Goal: Task Accomplishment & Management: Manage account settings

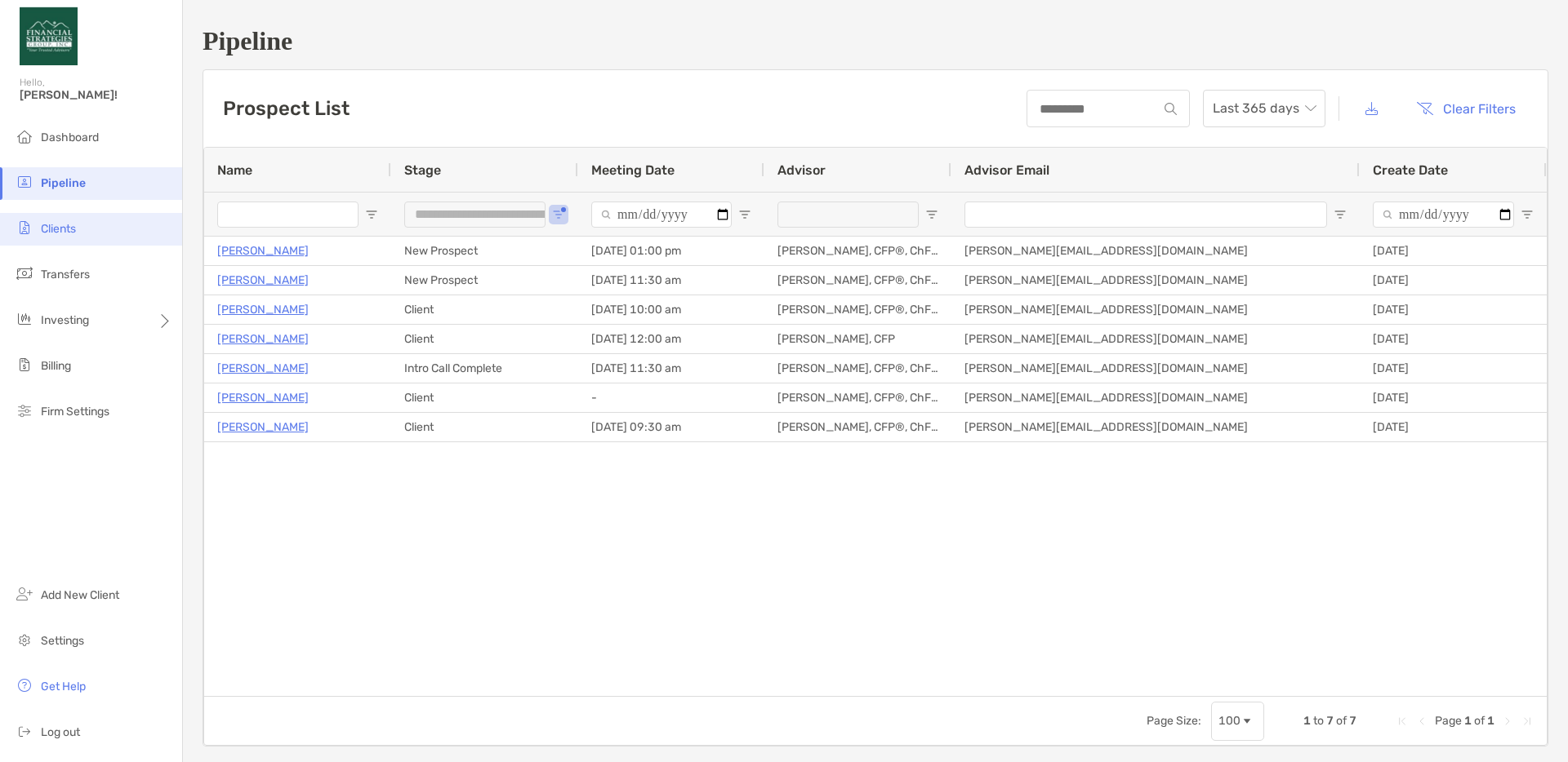
click at [54, 229] on span "Clients" at bounding box center [58, 229] width 35 height 13
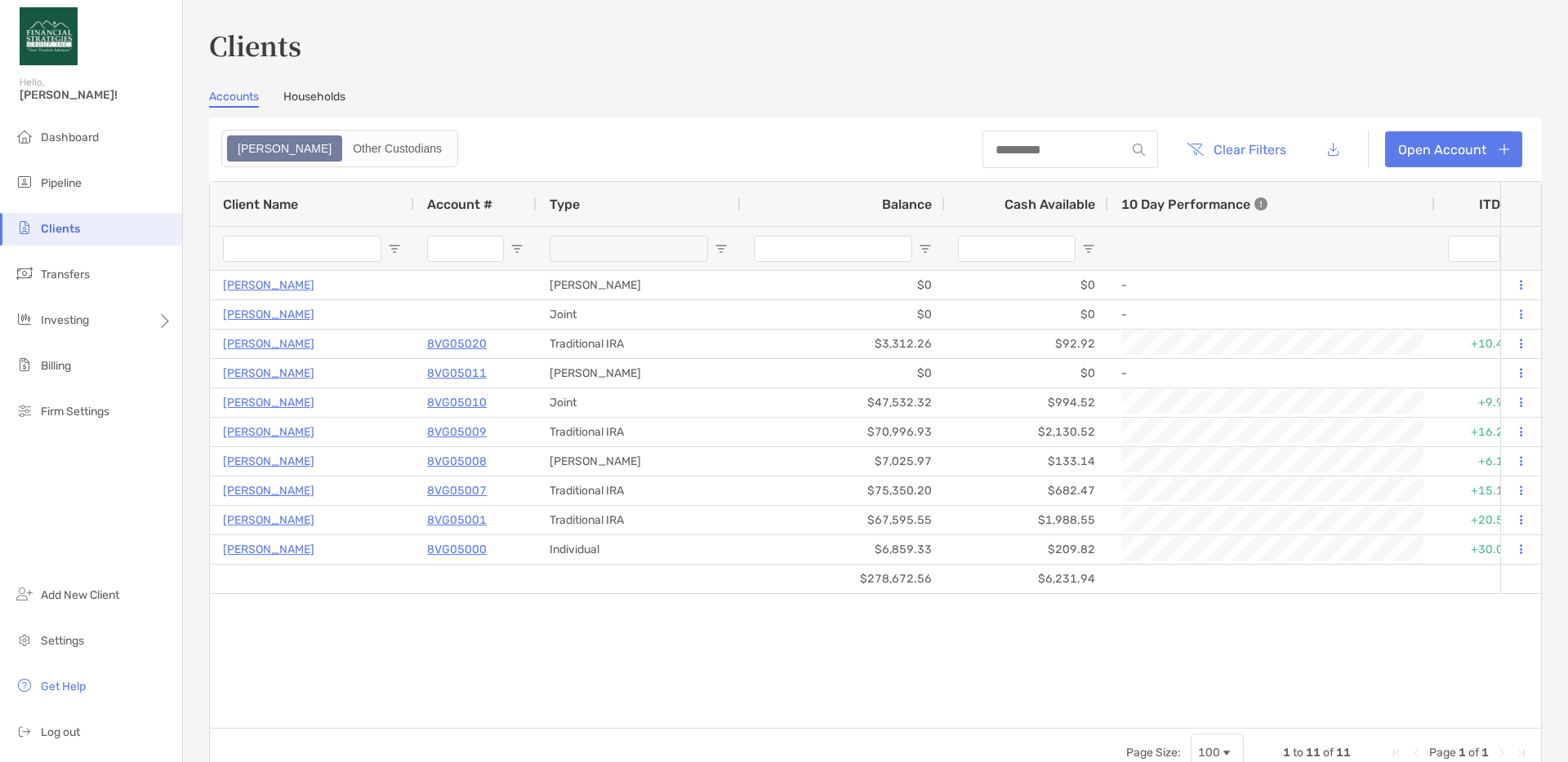
click at [304, 90] on link "Households" at bounding box center [314, 99] width 62 height 18
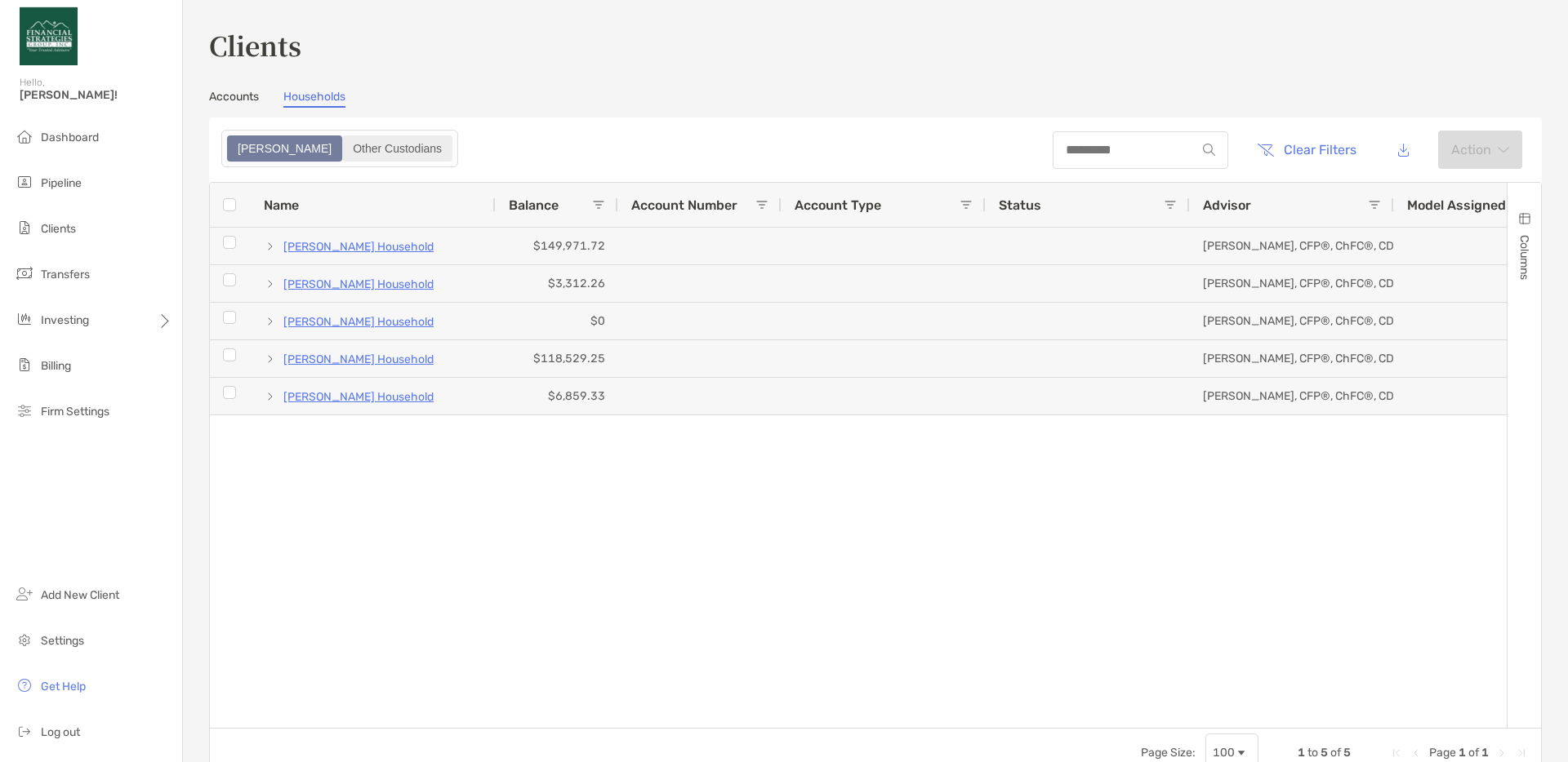
click at [344, 137] on div "Other Custodians" at bounding box center [396, 148] width 107 height 22
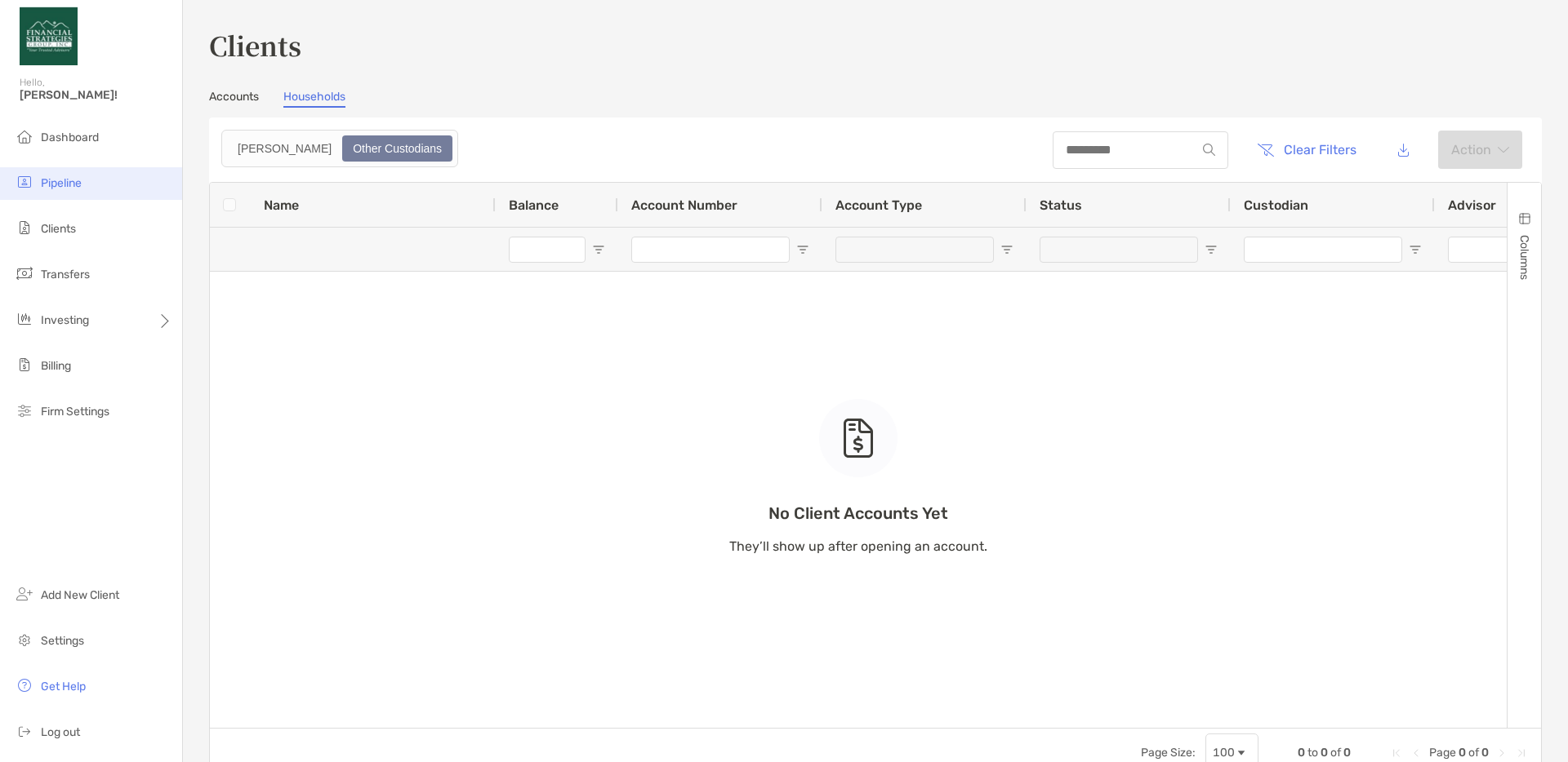
click at [63, 186] on span "Pipeline" at bounding box center [62, 183] width 41 height 13
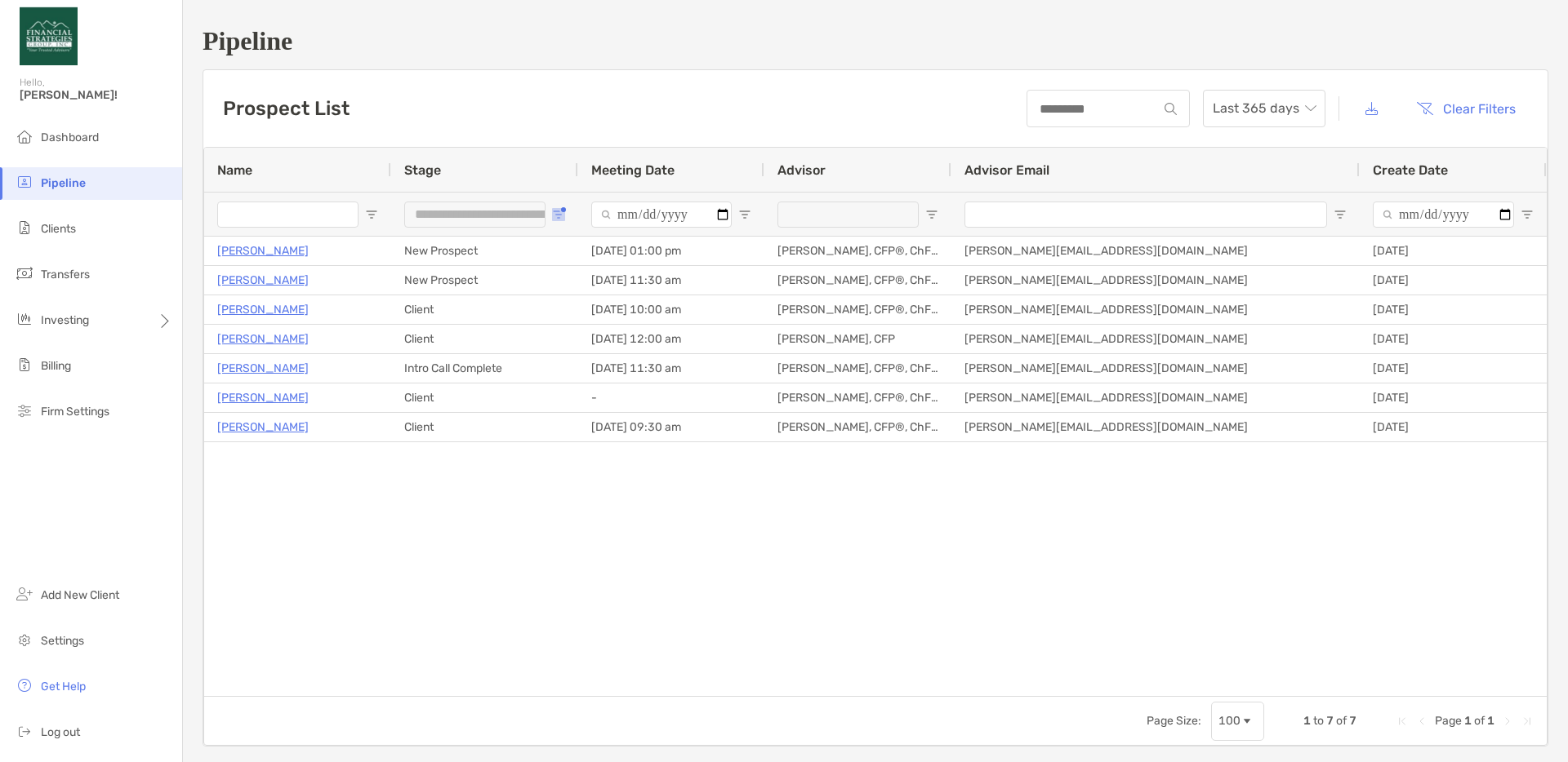
click at [561, 220] on span "Open Filter Menu" at bounding box center [558, 214] width 13 height 13
click at [521, 634] on div "Zach Duitscher New Prospect 09/11/2025 - 01:00 pm Kyle Cooper, CFP®, ChFC®, CDA…" at bounding box center [875, 466] width 1342 height 459
click at [1276, 119] on span "Last 365 days" at bounding box center [1264, 108] width 103 height 36
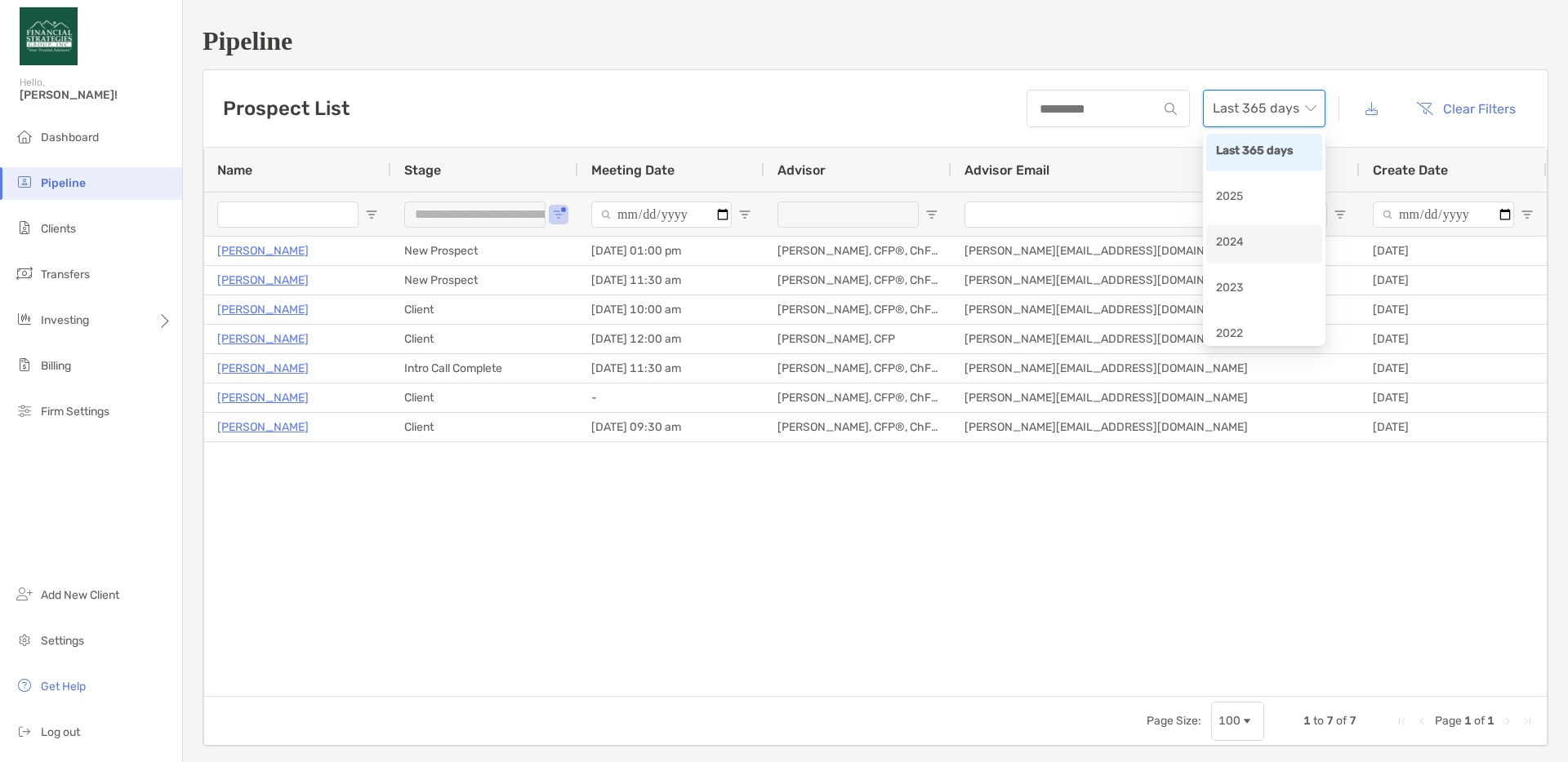
click at [1259, 239] on div "2024" at bounding box center [1263, 243] width 96 height 21
type input "**********"
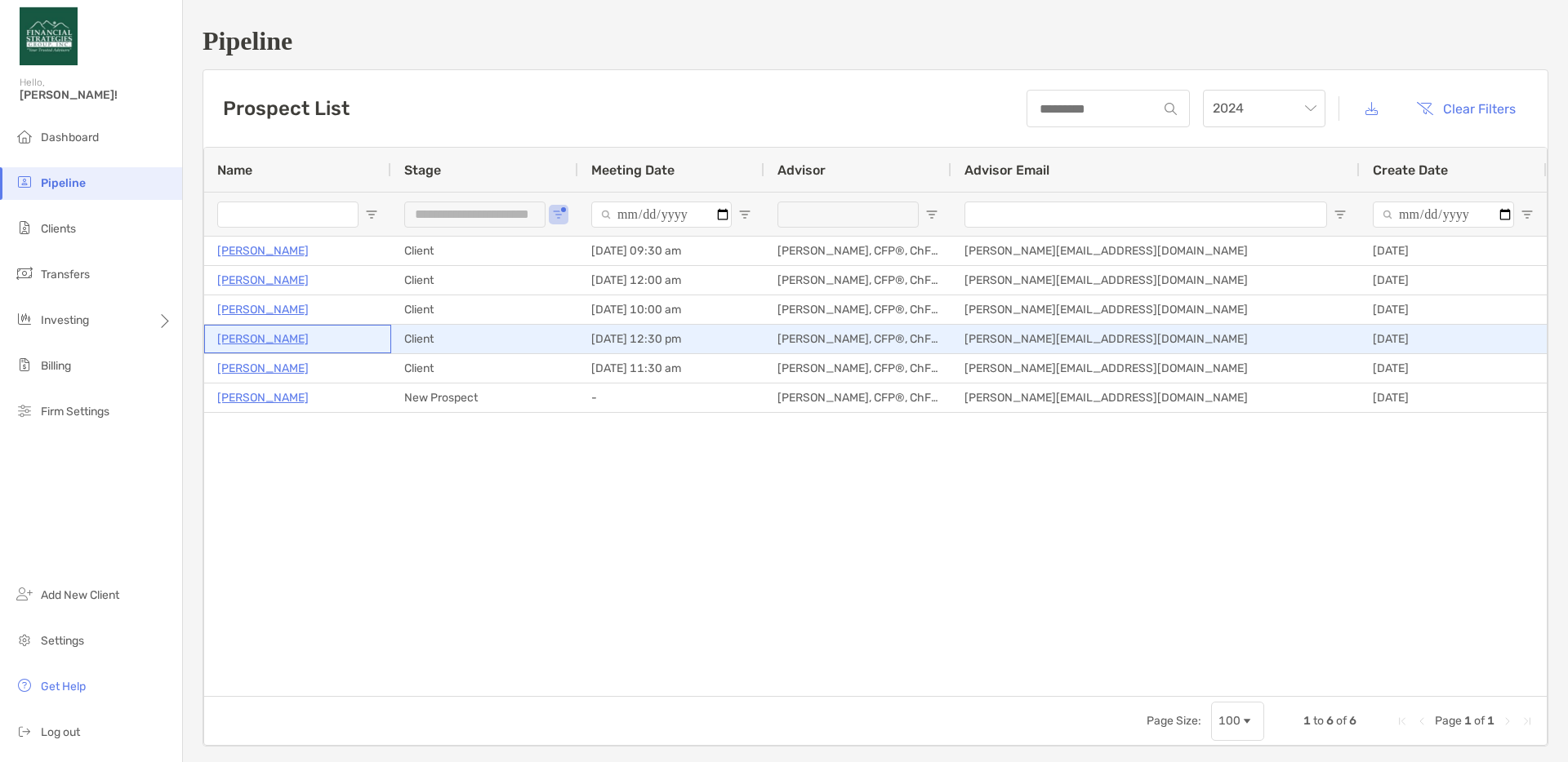
click at [242, 342] on p "Mark Kitzmiller" at bounding box center [263, 339] width 91 height 21
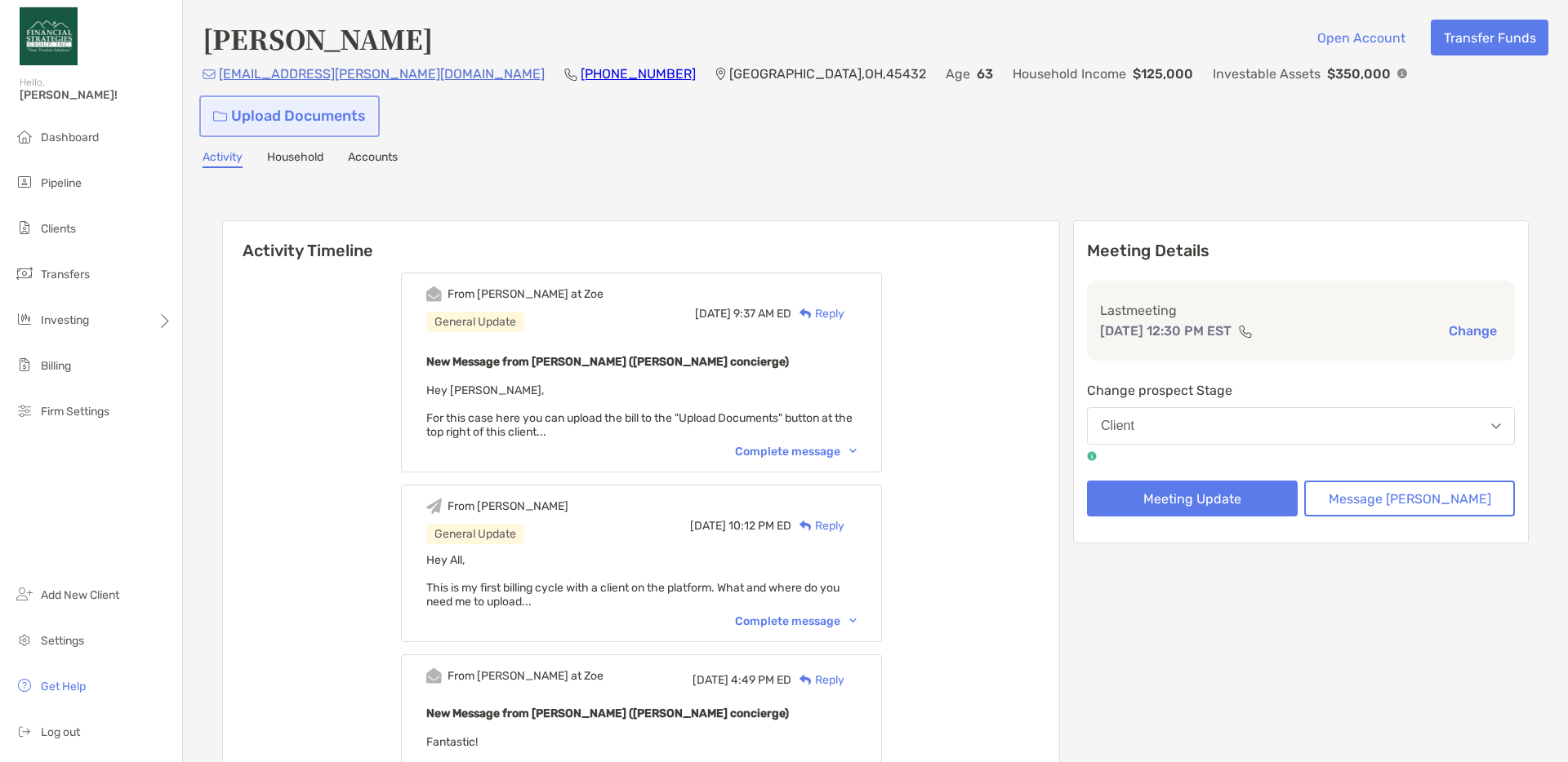
click at [377, 99] on link "Upload Documents" at bounding box center [290, 116] width 174 height 35
click at [71, 186] on span "Pipeline" at bounding box center [62, 183] width 41 height 13
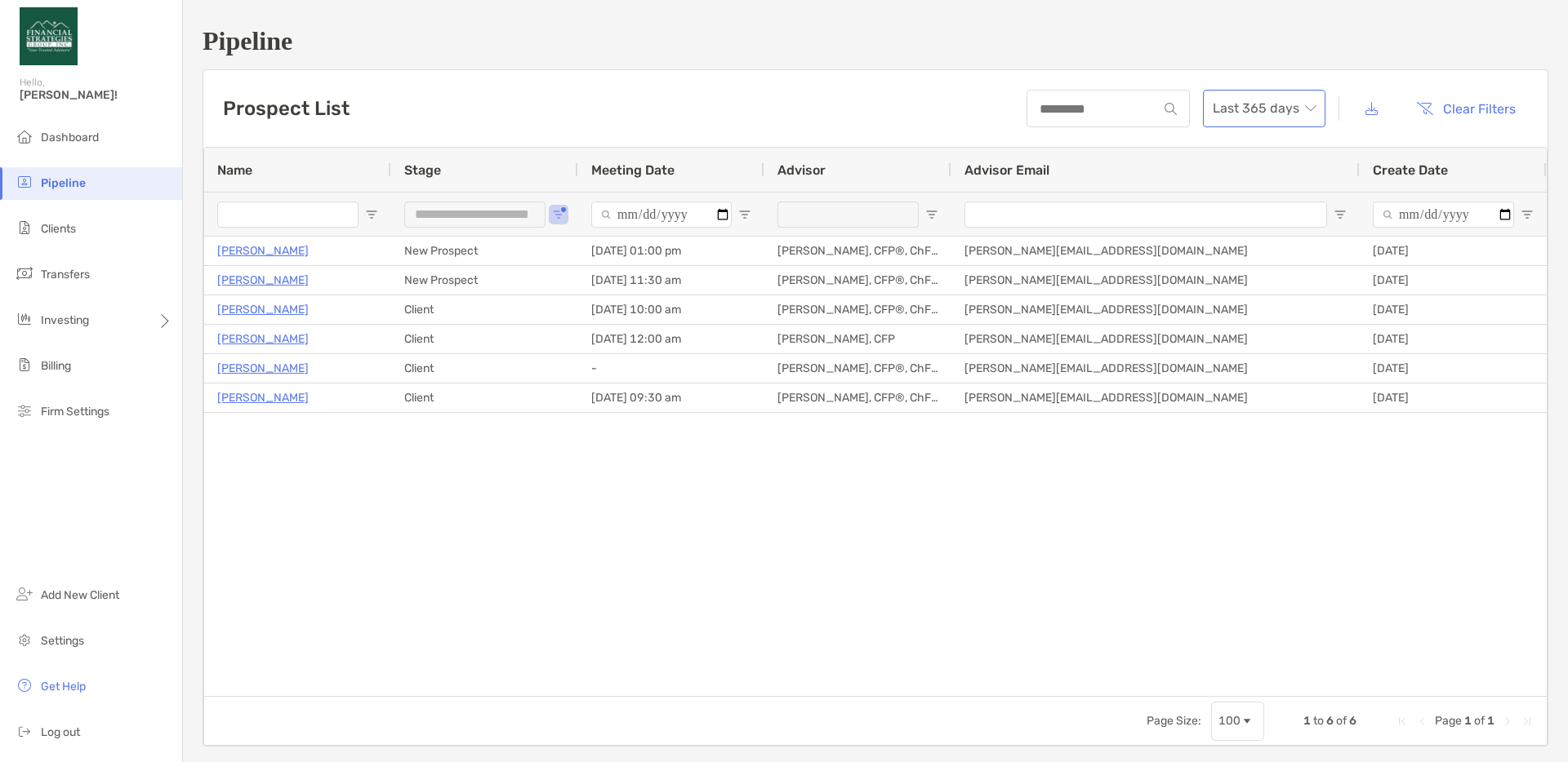
click at [1291, 113] on span "Last 365 days" at bounding box center [1264, 108] width 103 height 36
click at [1236, 283] on div "2023" at bounding box center [1263, 289] width 96 height 21
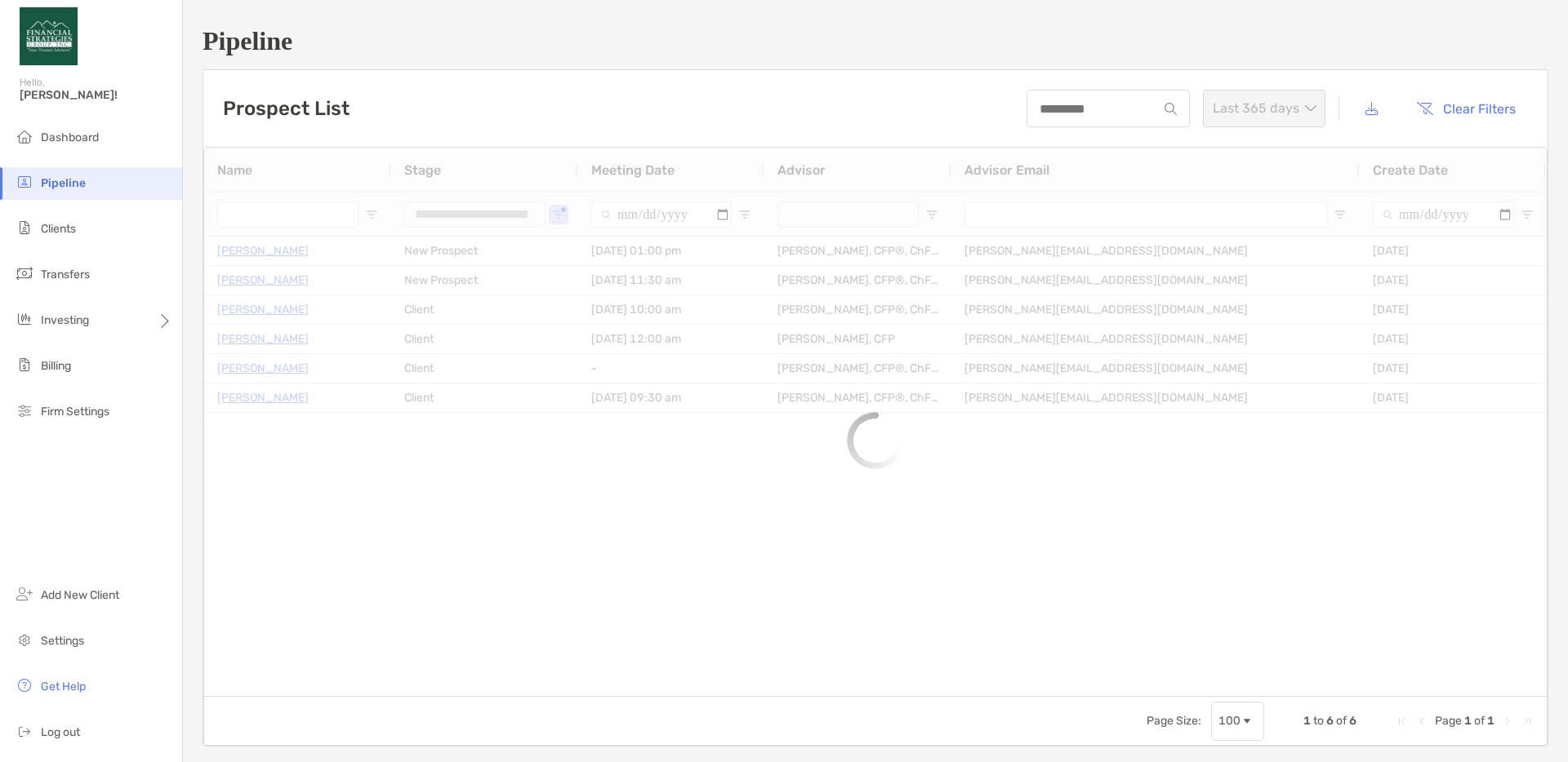
type input "**********"
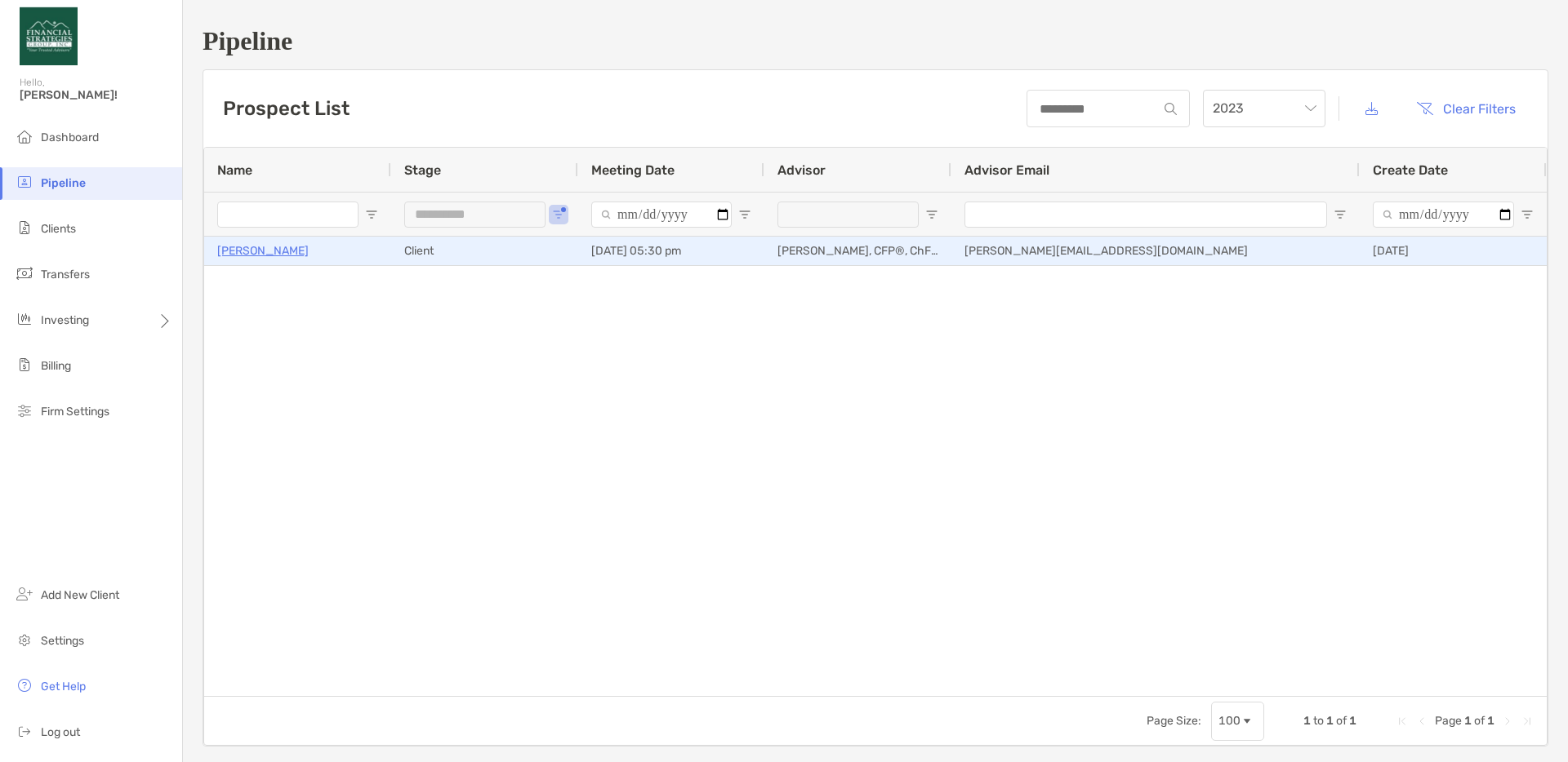
click at [257, 247] on p "Ruby Bahl" at bounding box center [263, 251] width 91 height 21
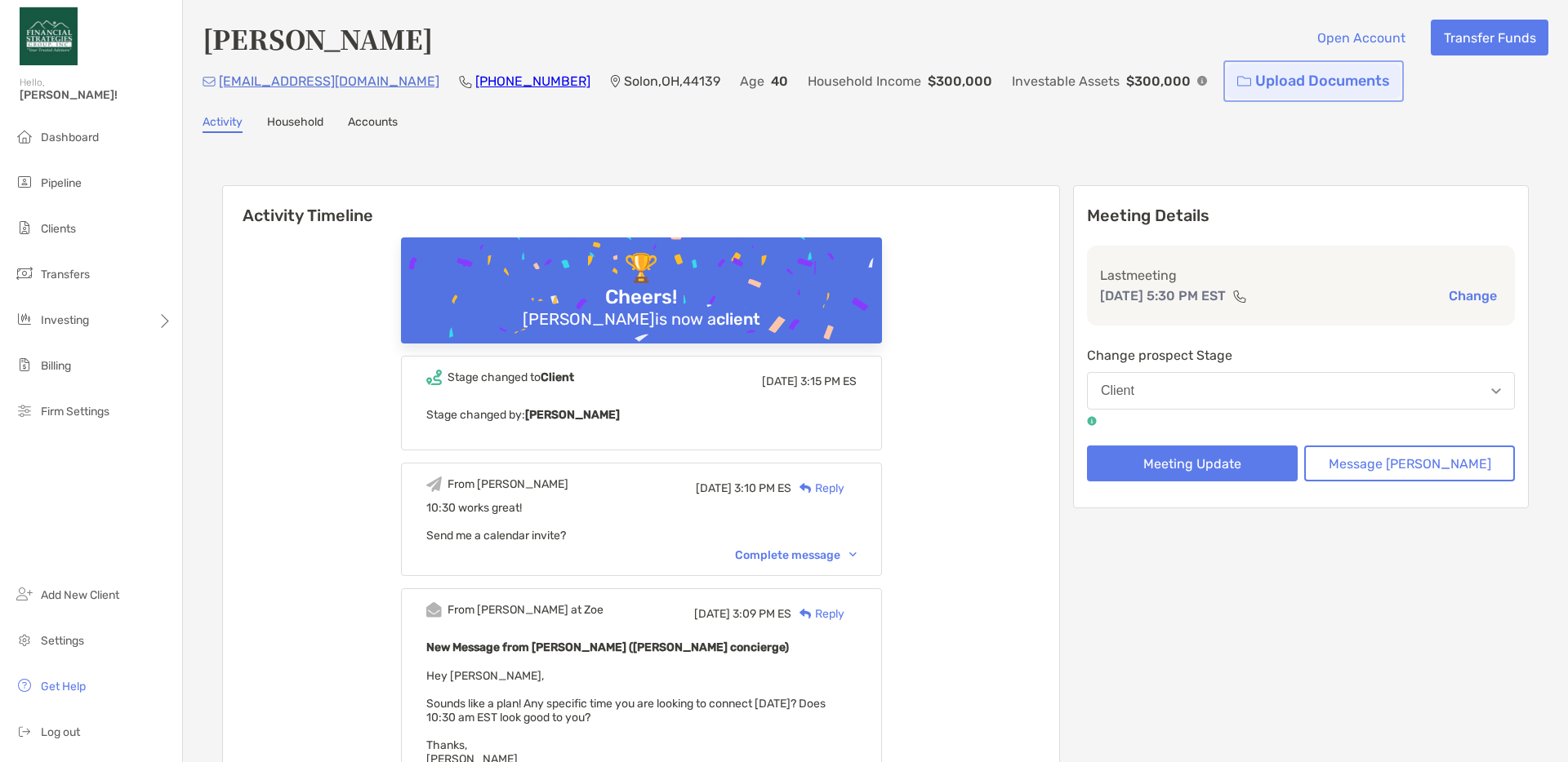
click at [1226, 86] on link "Upload Documents" at bounding box center [1313, 81] width 174 height 35
click at [60, 190] on li "Pipeline" at bounding box center [91, 184] width 182 height 32
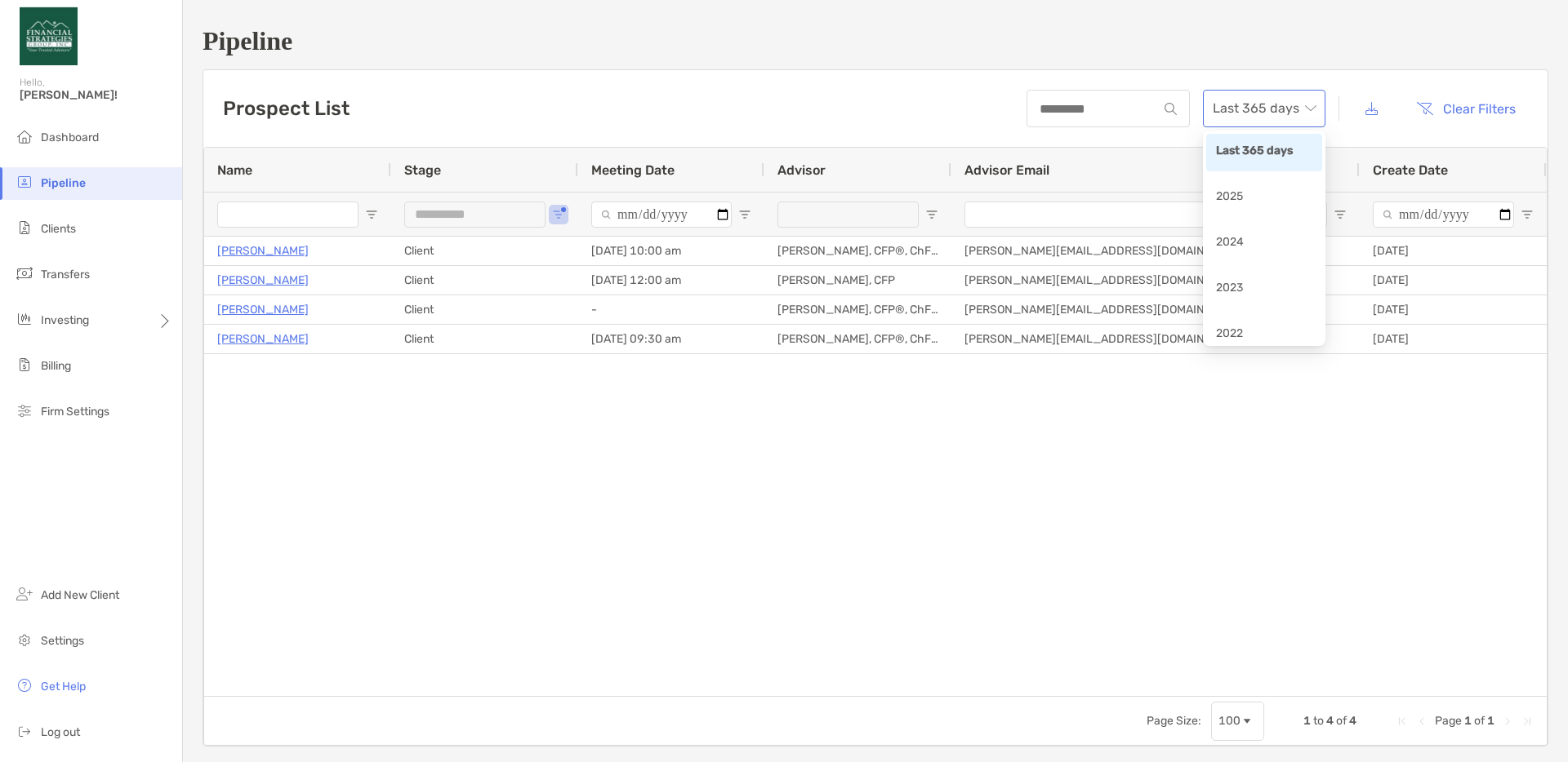
click at [1281, 103] on span "Last 365 days" at bounding box center [1264, 108] width 103 height 36
click at [1239, 288] on div "2023" at bounding box center [1263, 289] width 96 height 21
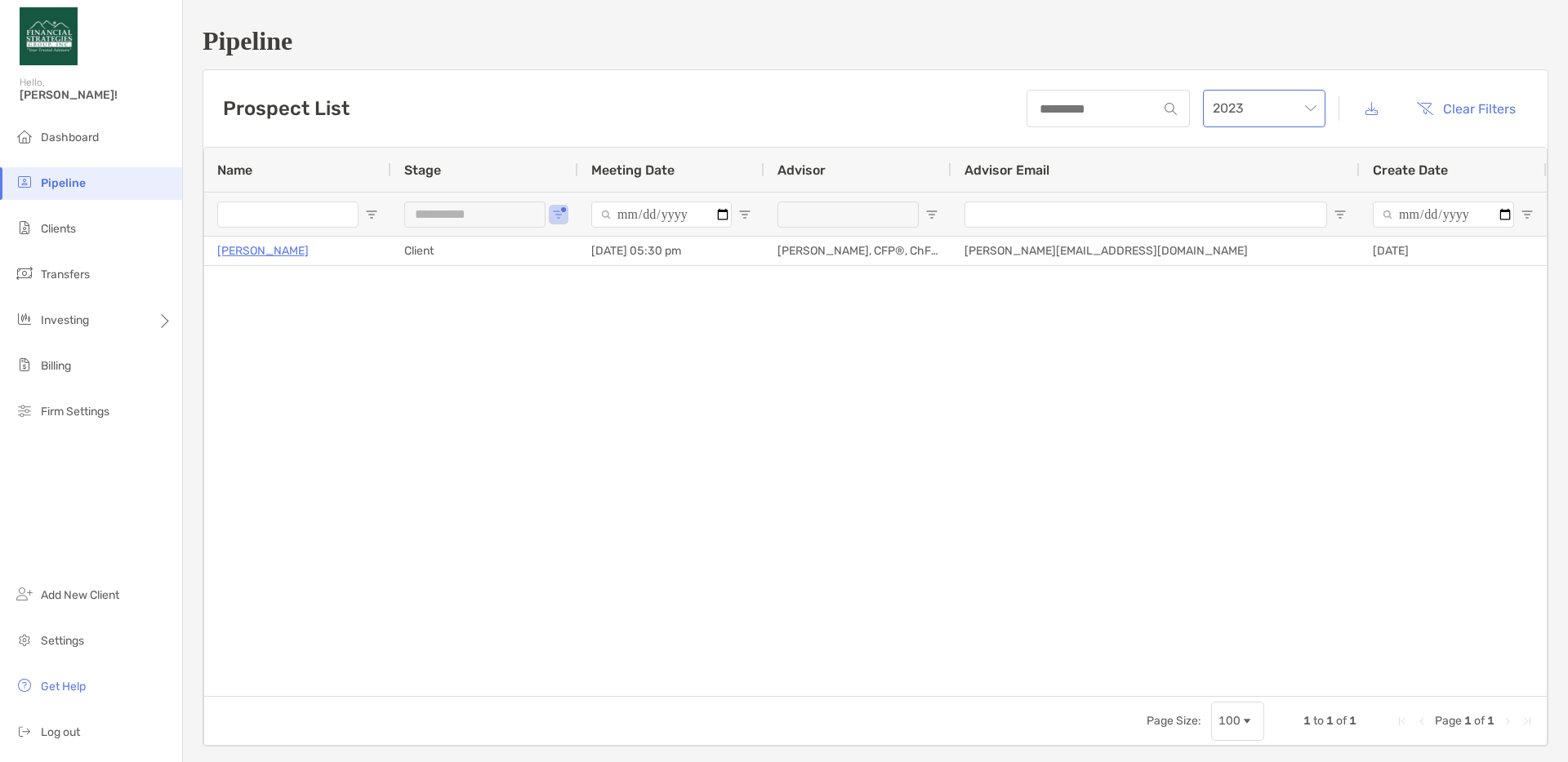
click at [1295, 100] on span "2023" at bounding box center [1264, 108] width 103 height 36
click at [1243, 231] on div "2024" at bounding box center [1263, 244] width 116 height 38
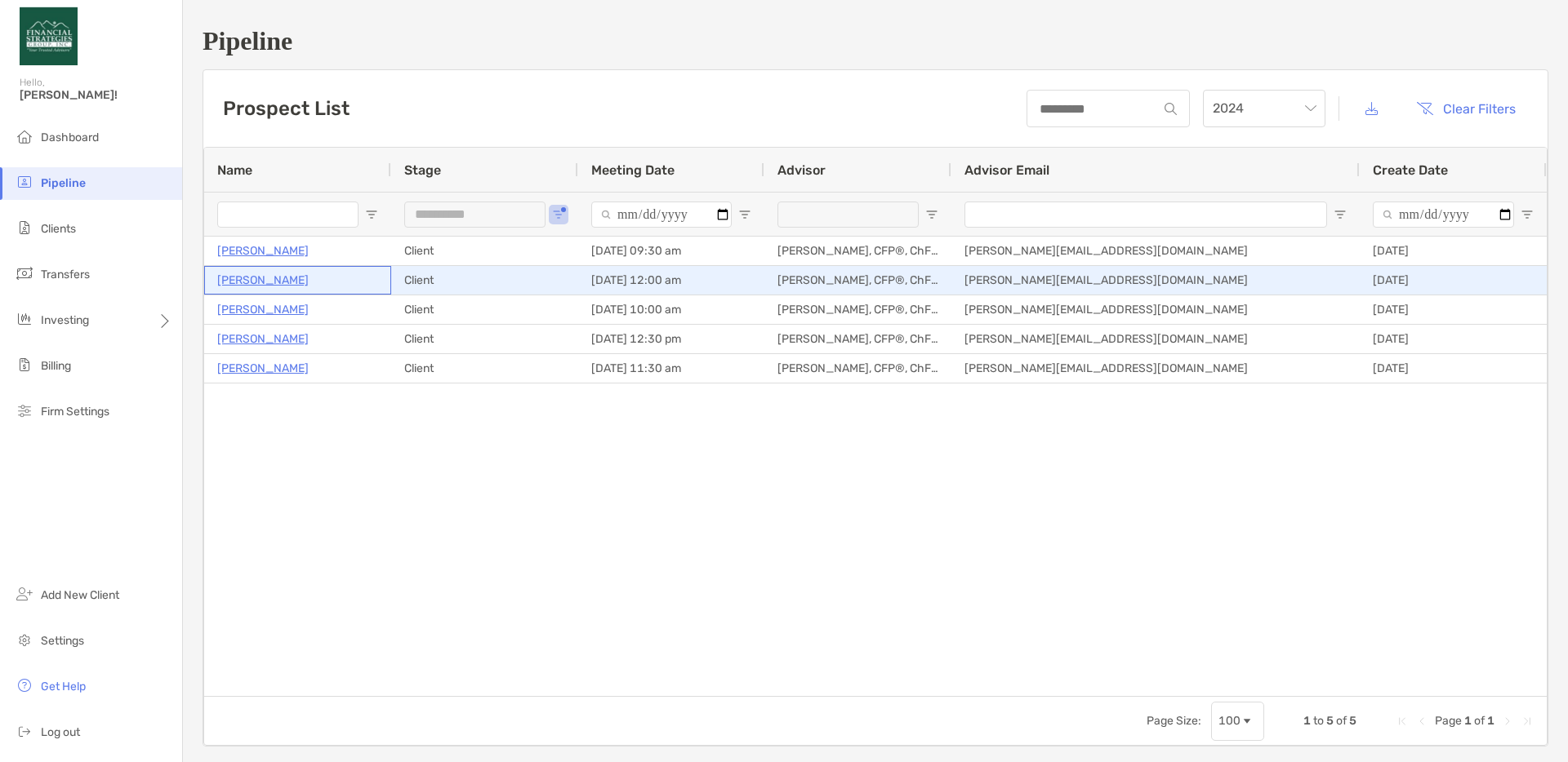
click at [264, 277] on p "[PERSON_NAME]" at bounding box center [263, 280] width 91 height 21
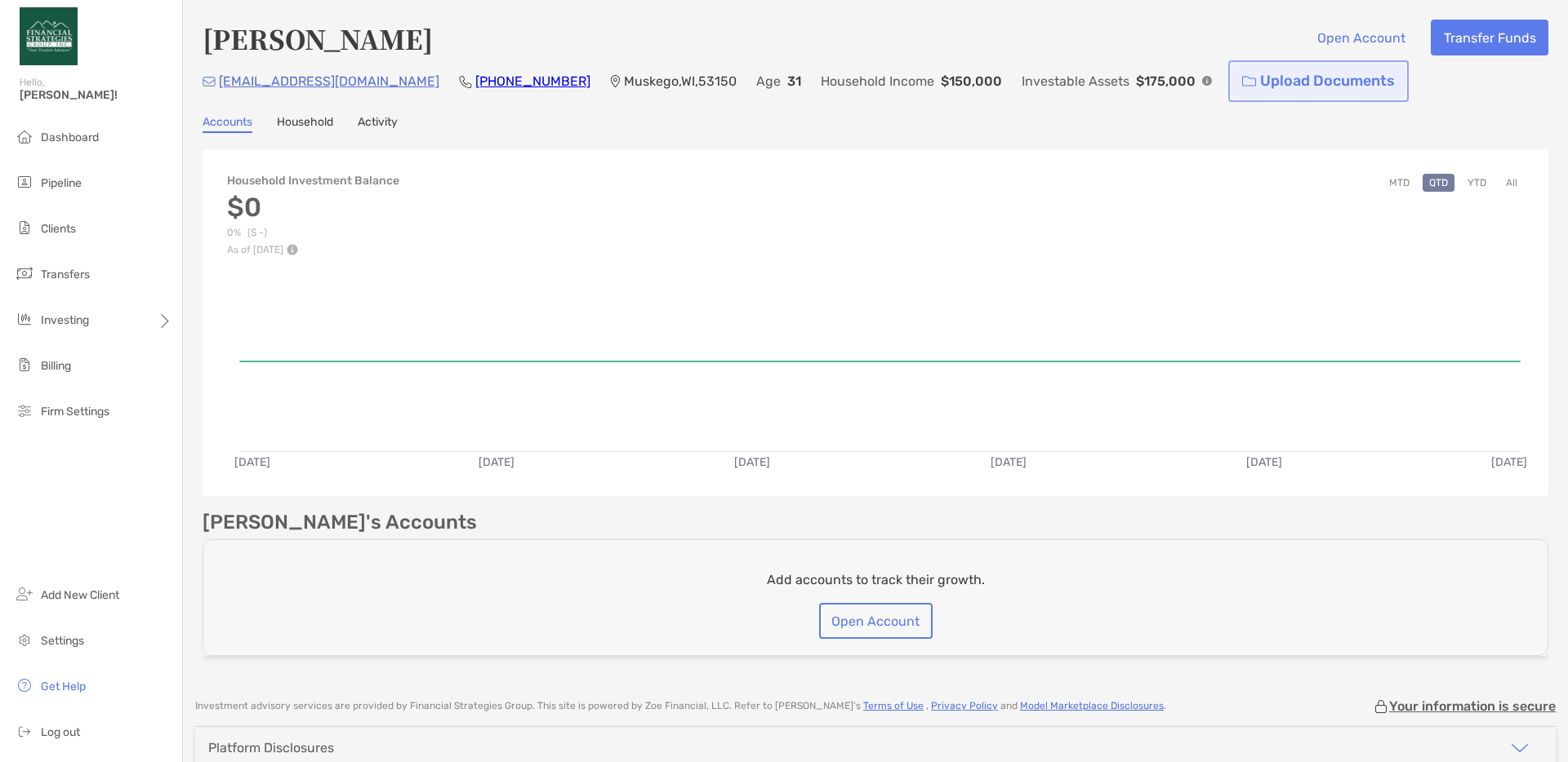
click at [1232, 85] on link "Upload Documents" at bounding box center [1319, 81] width 174 height 35
